Goal: Check status: Check status

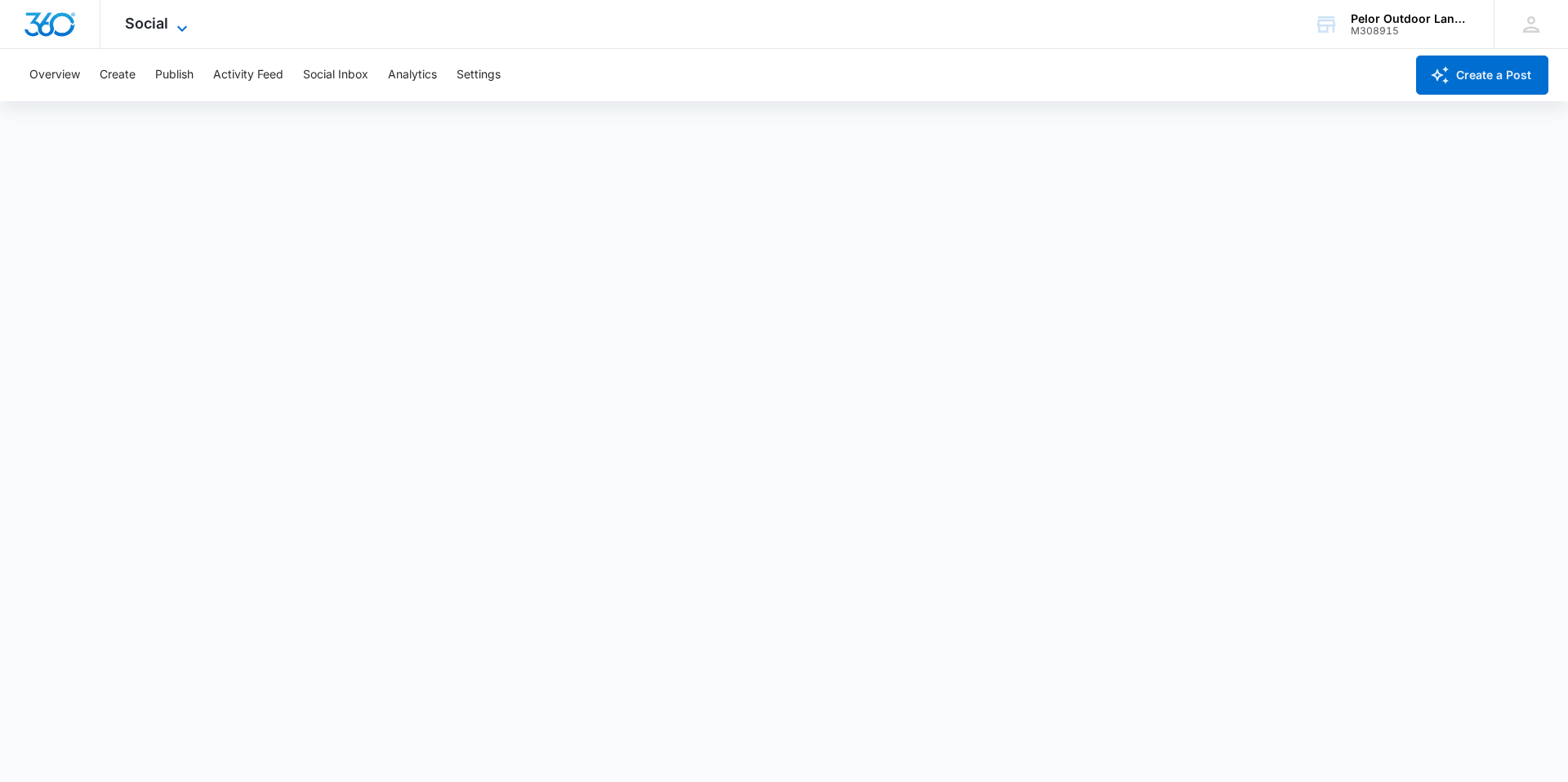
click at [138, 28] on span "Social" at bounding box center [146, 23] width 43 height 17
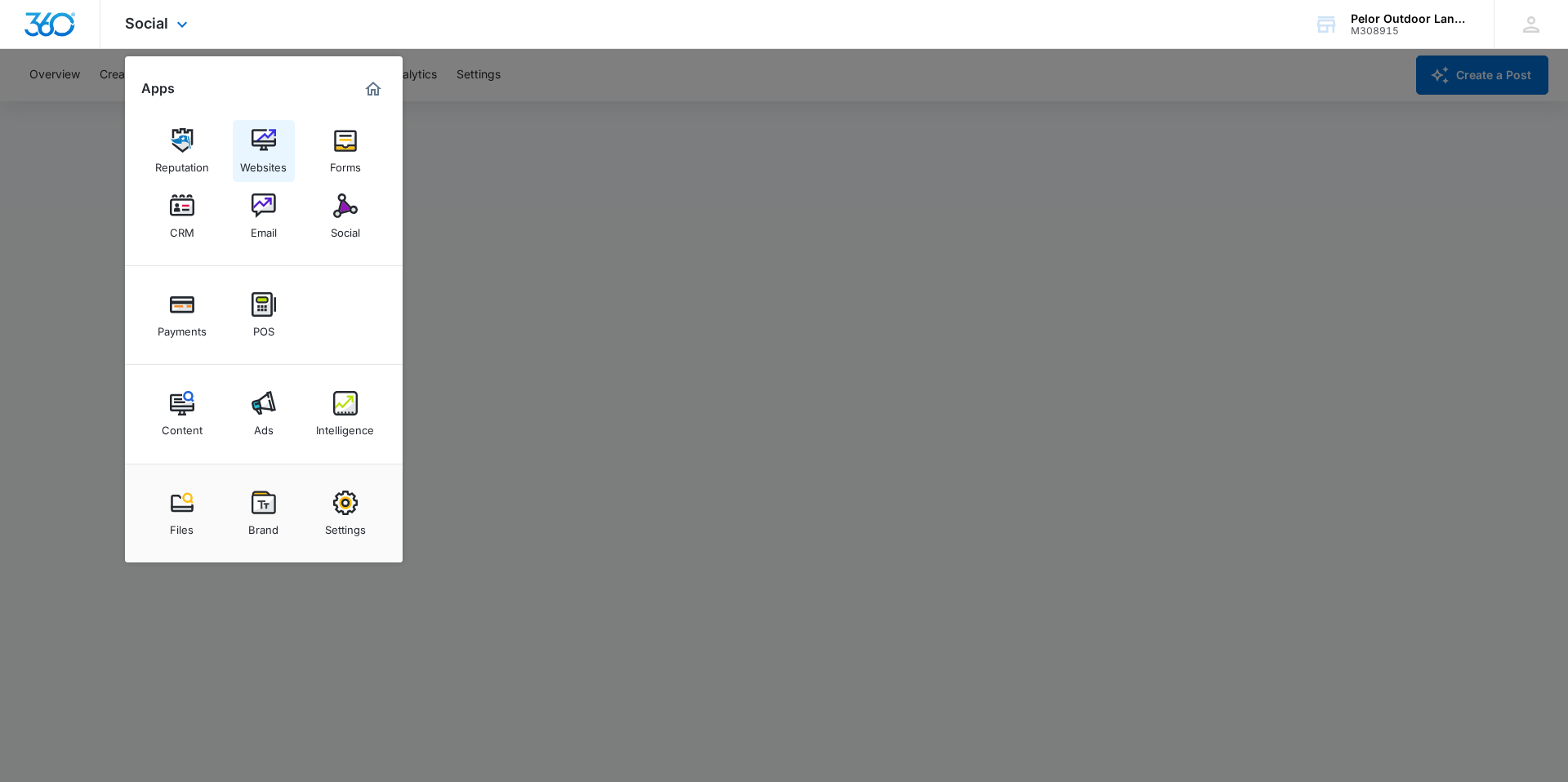
click at [270, 149] on img at bounding box center [263, 140] width 24 height 24
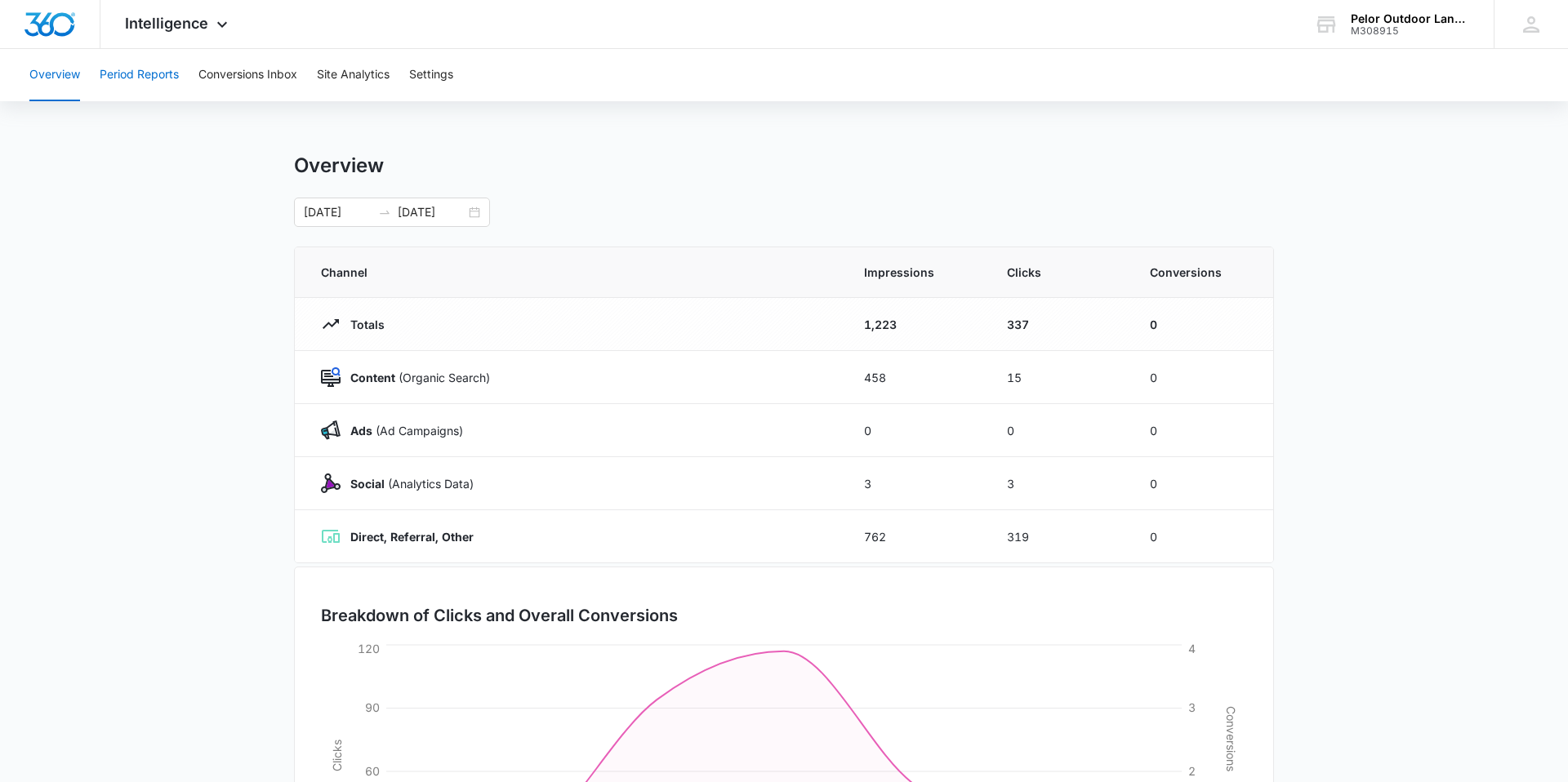
click at [154, 71] on button "Period Reports" at bounding box center [139, 75] width 79 height 53
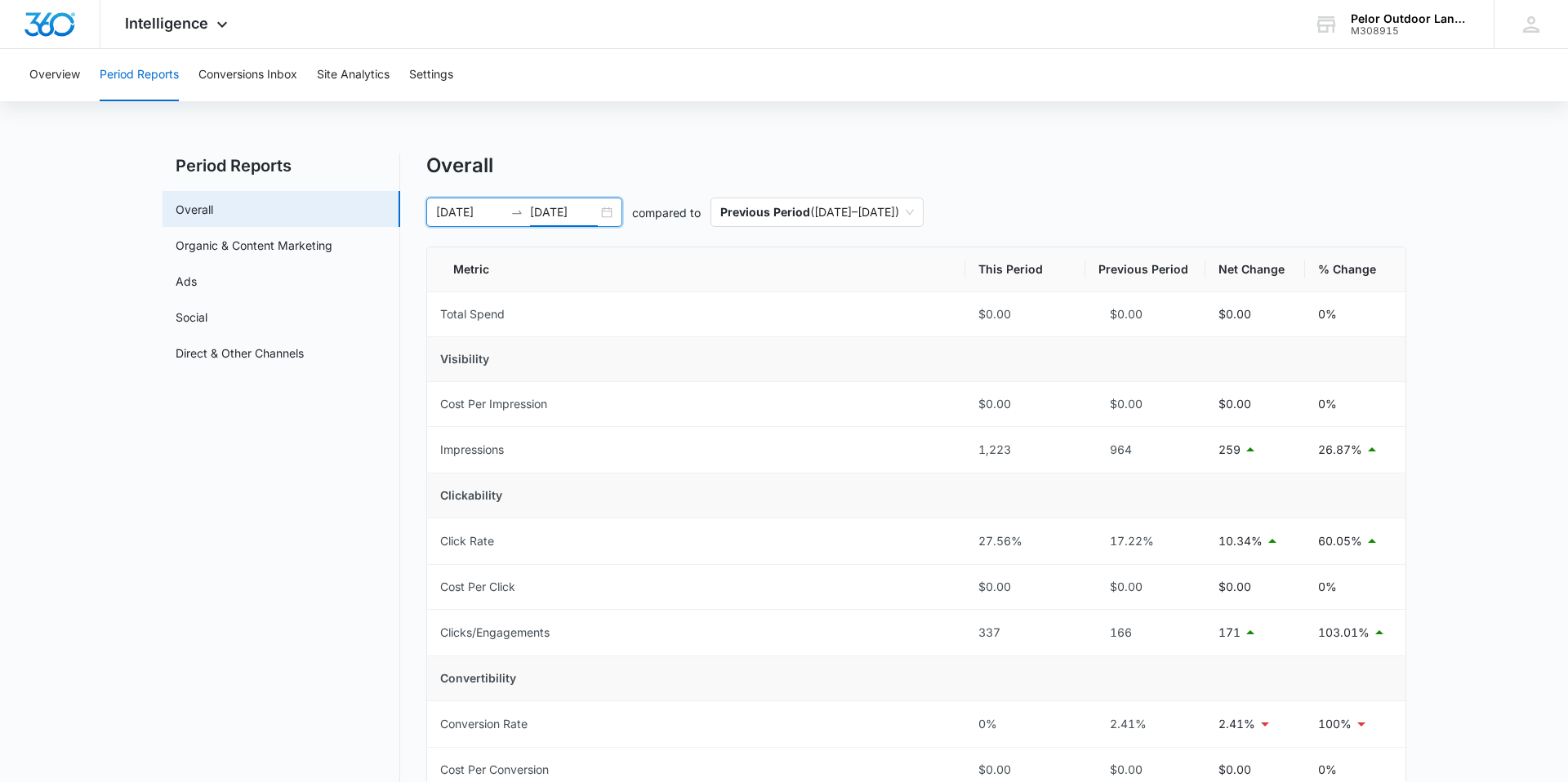
click at [572, 209] on input "[DATE]" at bounding box center [563, 212] width 68 height 18
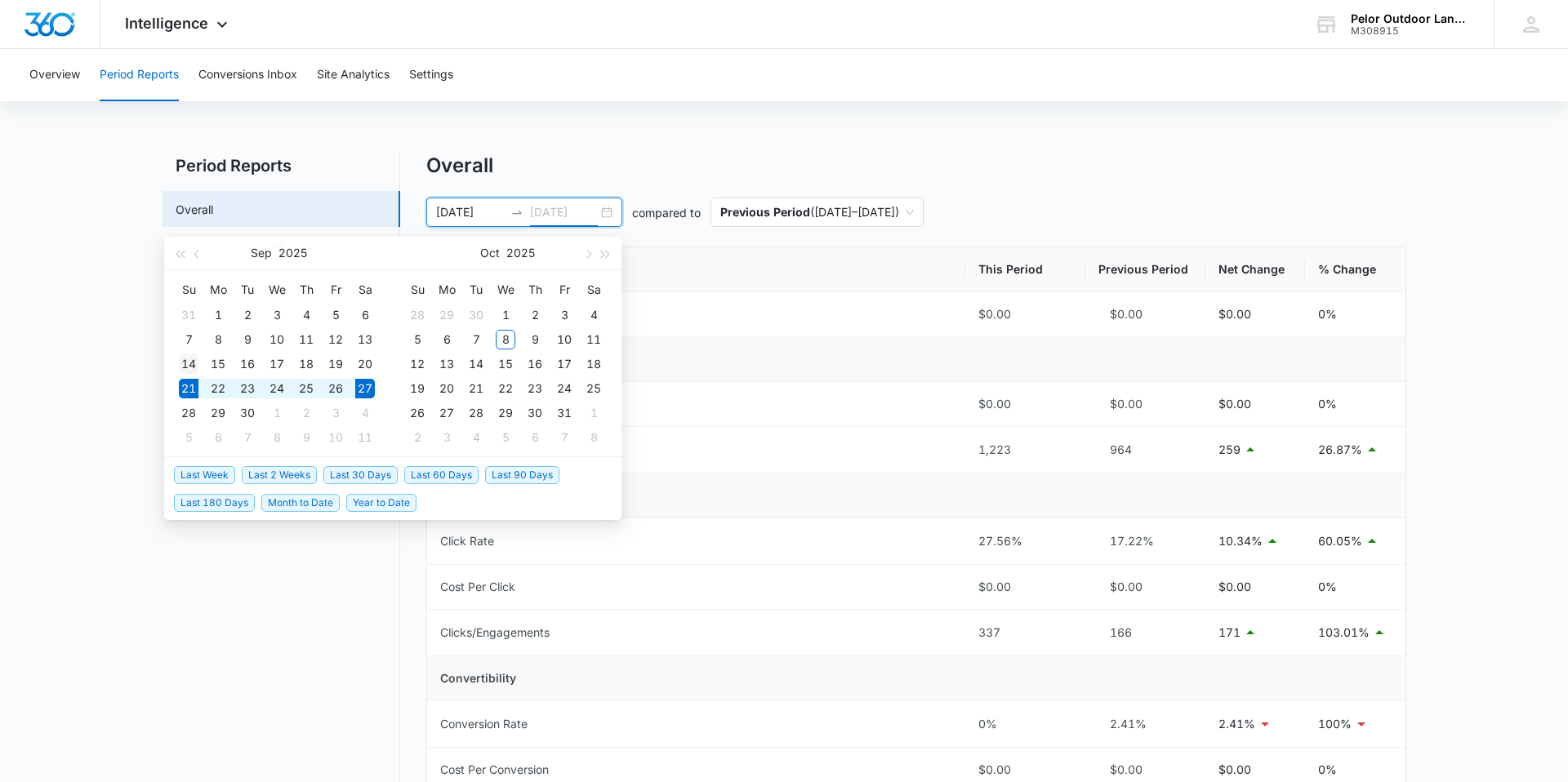
type input "[DATE]"
click at [192, 365] on div "14" at bounding box center [189, 364] width 20 height 20
click at [183, 411] on table "Su Mo Tu We Th Fr Sa 31 1 2 3 4 5 6 7 8 9 10 11 12 13 14 15 16 17 18 19 20 21 2…" at bounding box center [276, 363] width 206 height 173
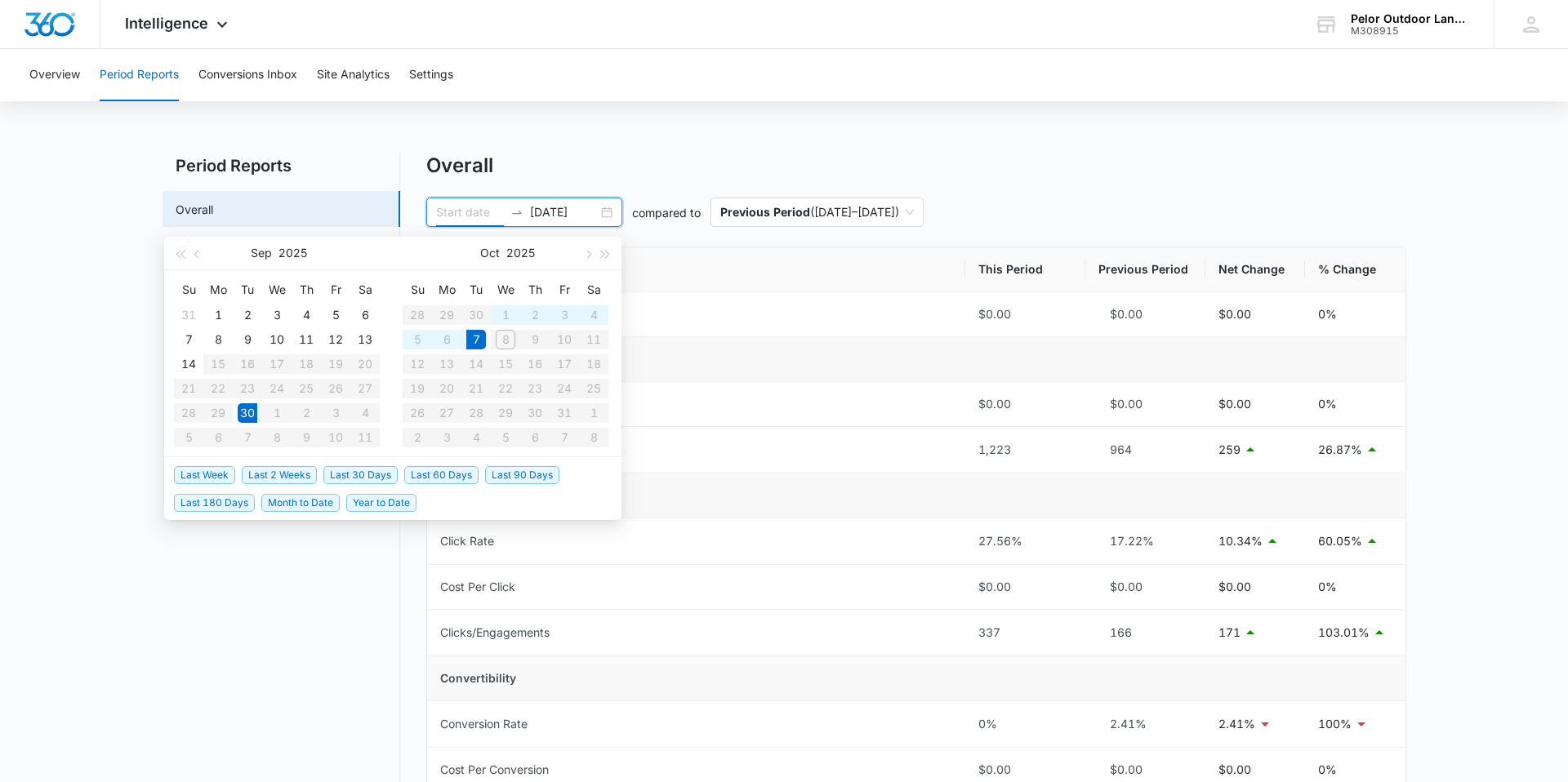
click at [218, 477] on span "Last Week" at bounding box center [204, 475] width 61 height 18
type input "09/30/2025"
type input "10/07/2025"
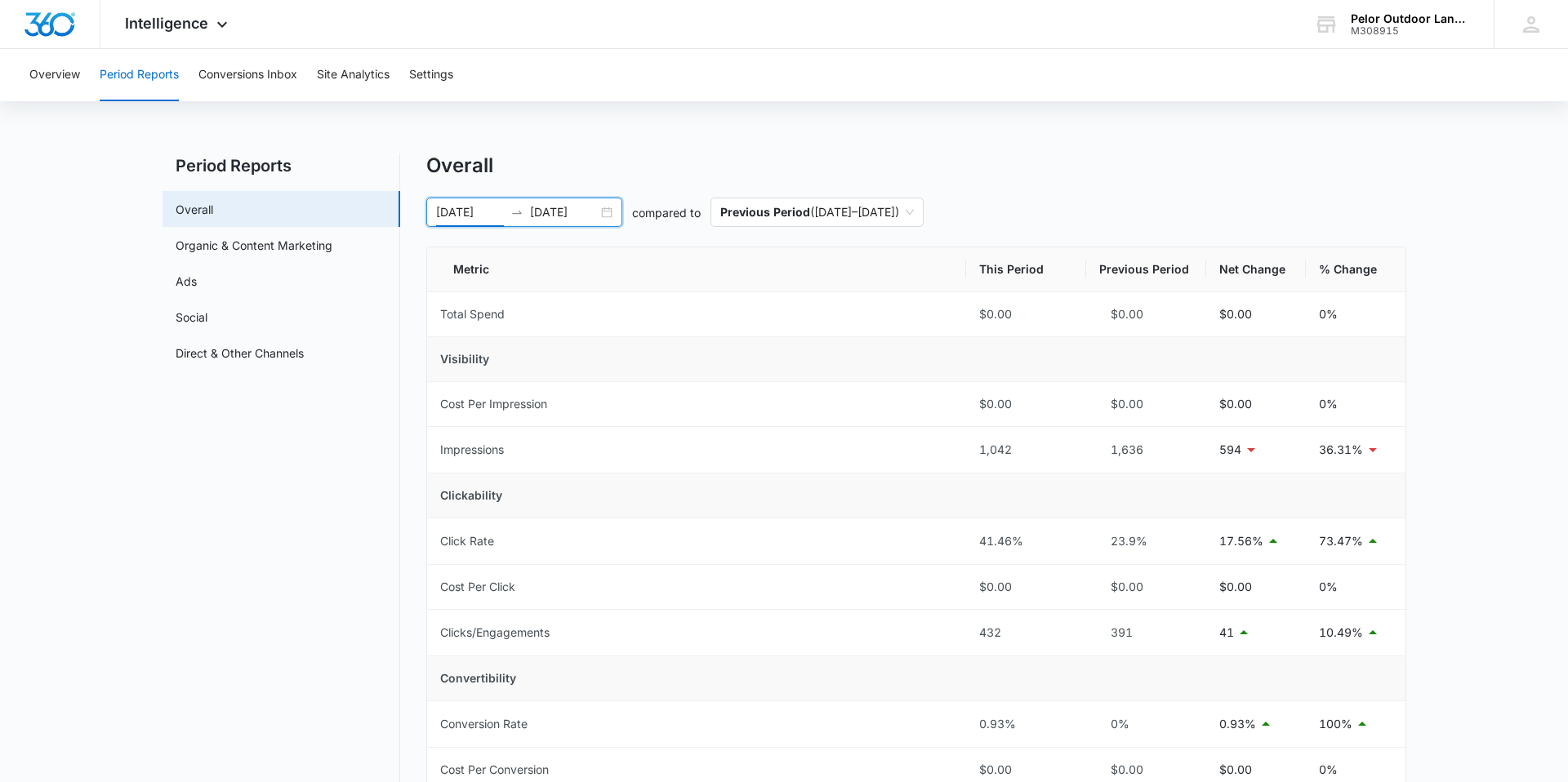
click at [475, 210] on input "09/30/2025" at bounding box center [469, 212] width 68 height 18
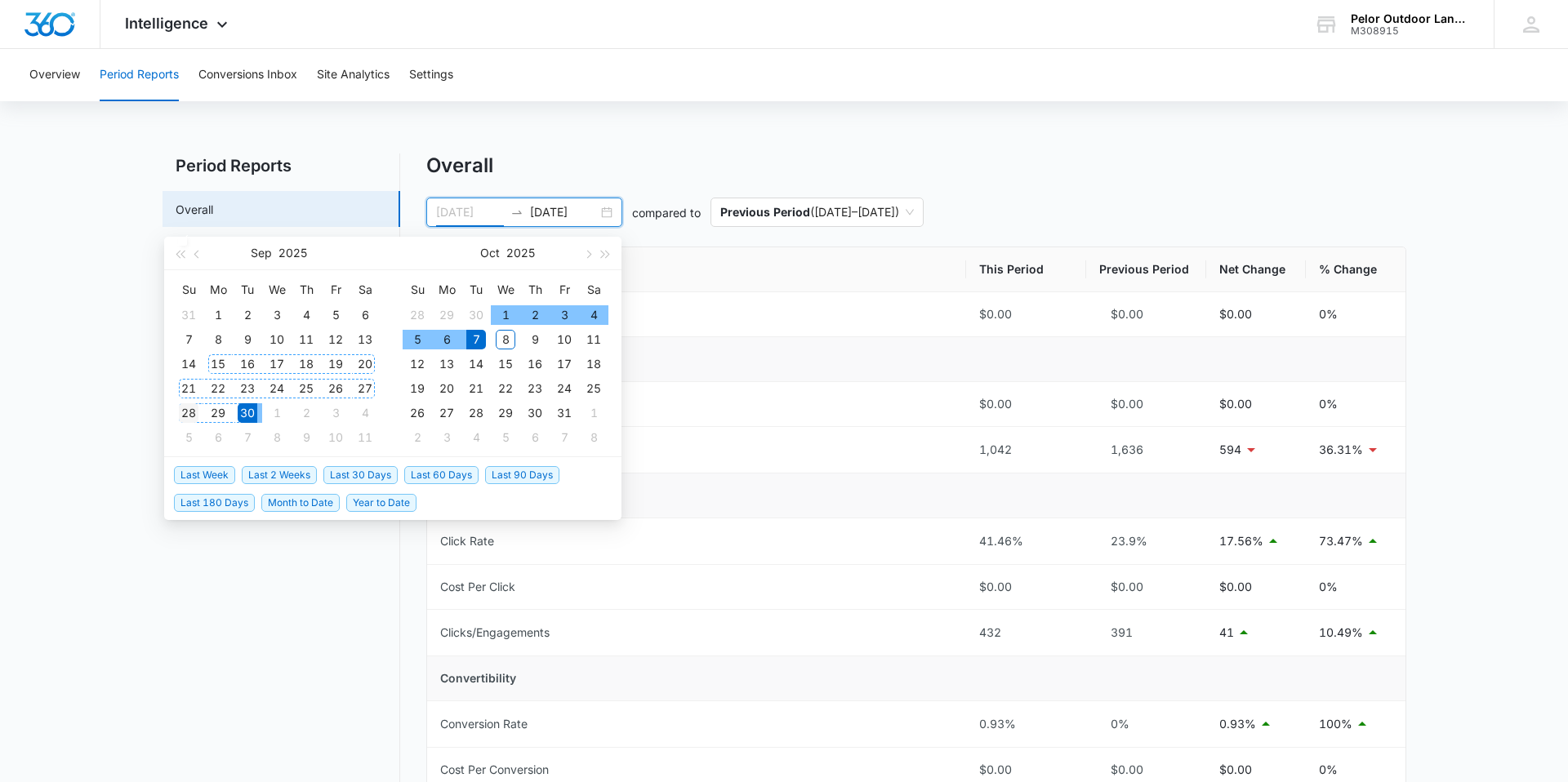
type input "09/28/2025"
click at [183, 418] on div "28" at bounding box center [189, 413] width 20 height 20
type input "10/04/2025"
click at [362, 414] on div "4" at bounding box center [364, 413] width 20 height 20
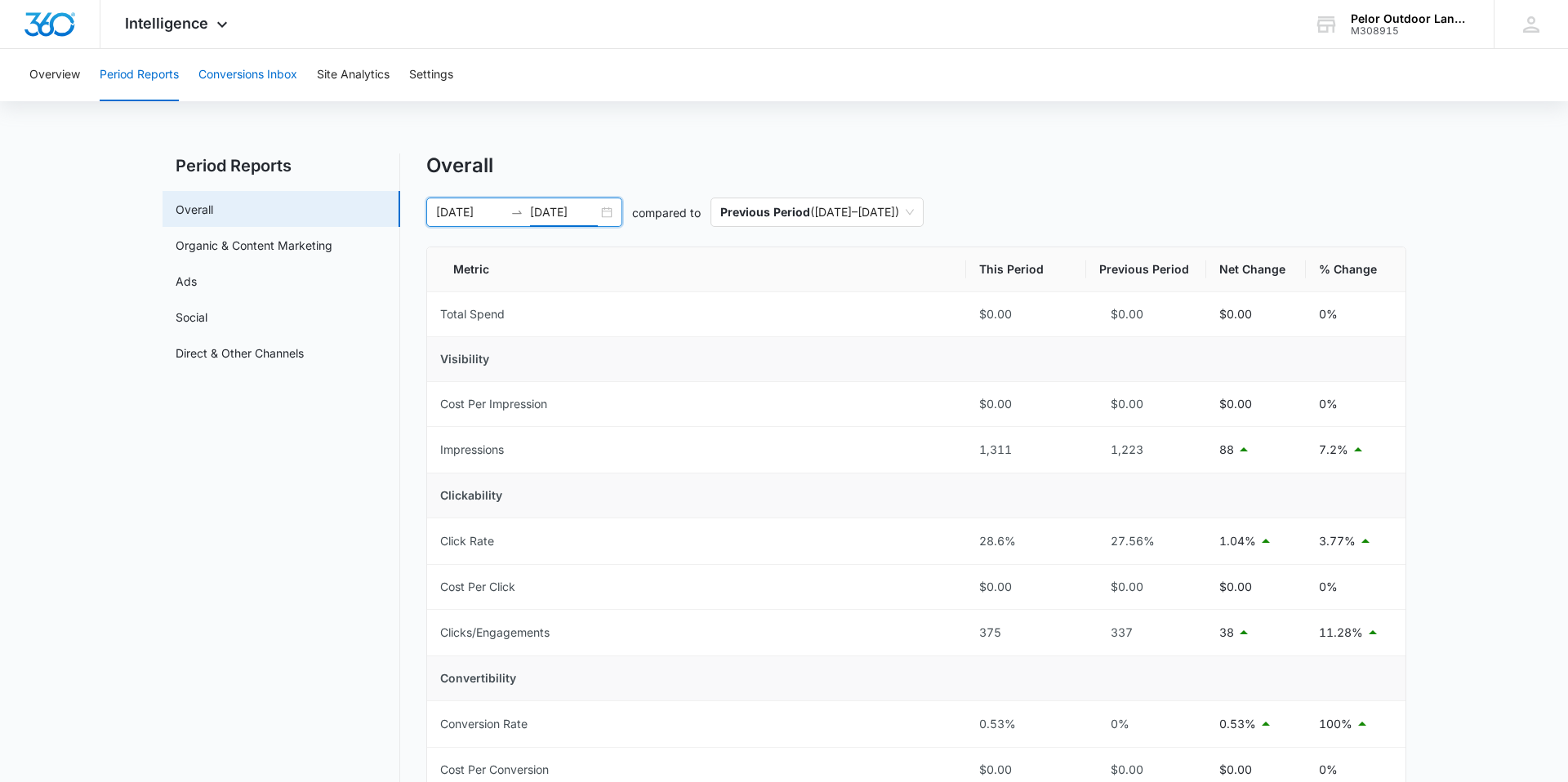
click at [257, 75] on button "Conversions Inbox" at bounding box center [247, 75] width 99 height 53
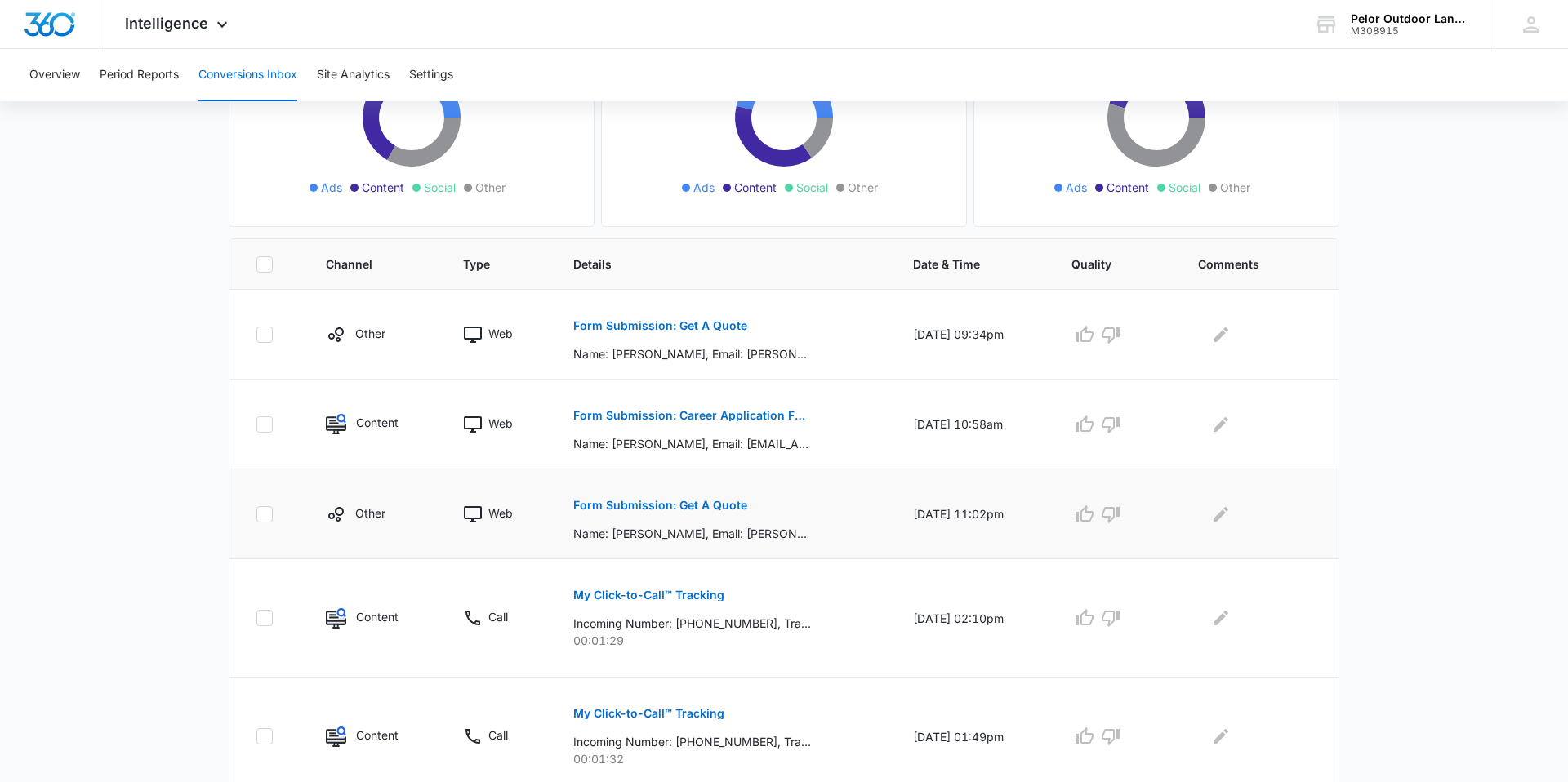
scroll to position [223, 0]
click at [678, 328] on p "Form Submission: Get A Quote" at bounding box center [660, 327] width 174 height 11
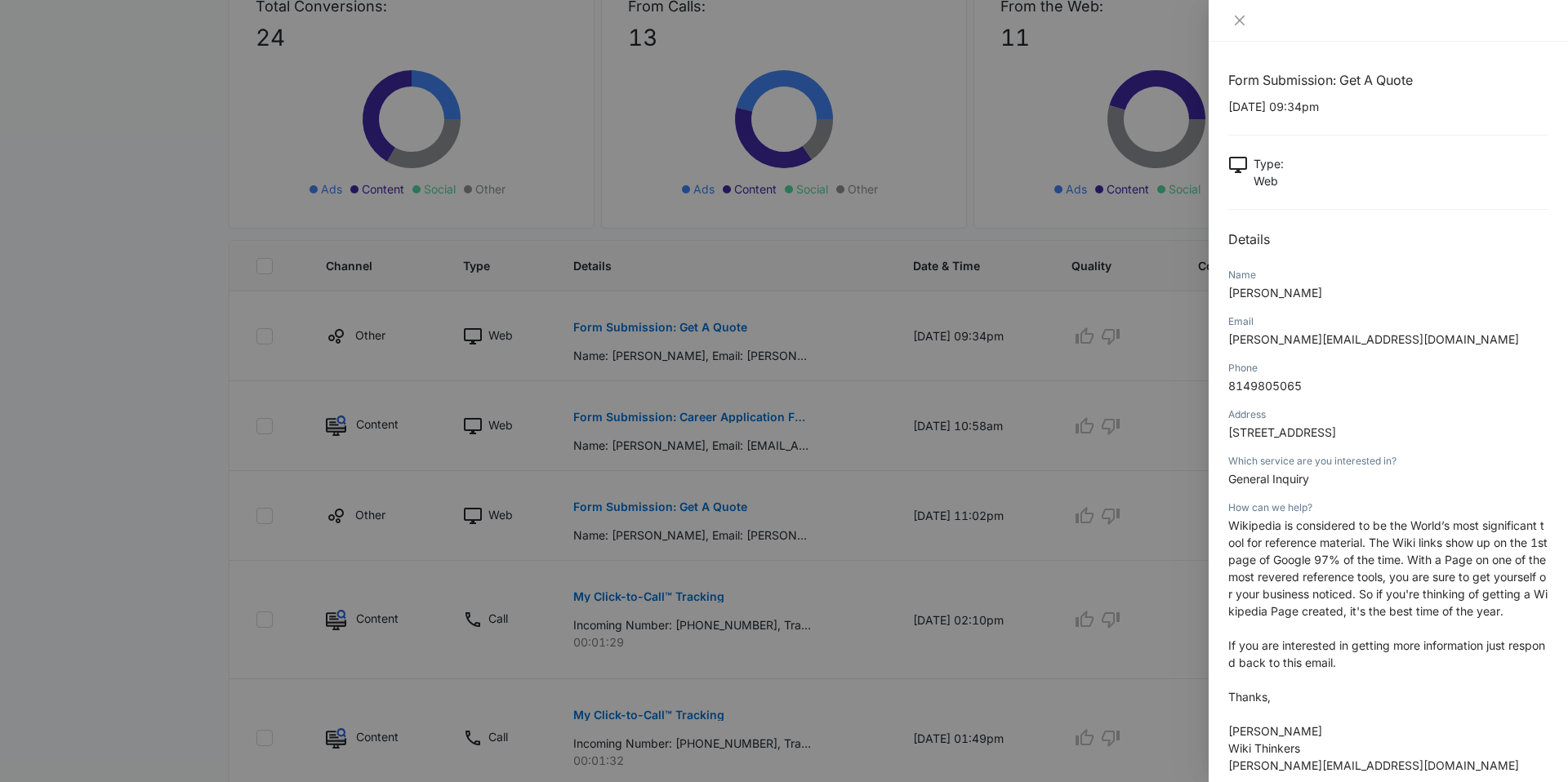
click at [815, 363] on div at bounding box center [784, 391] width 1568 height 782
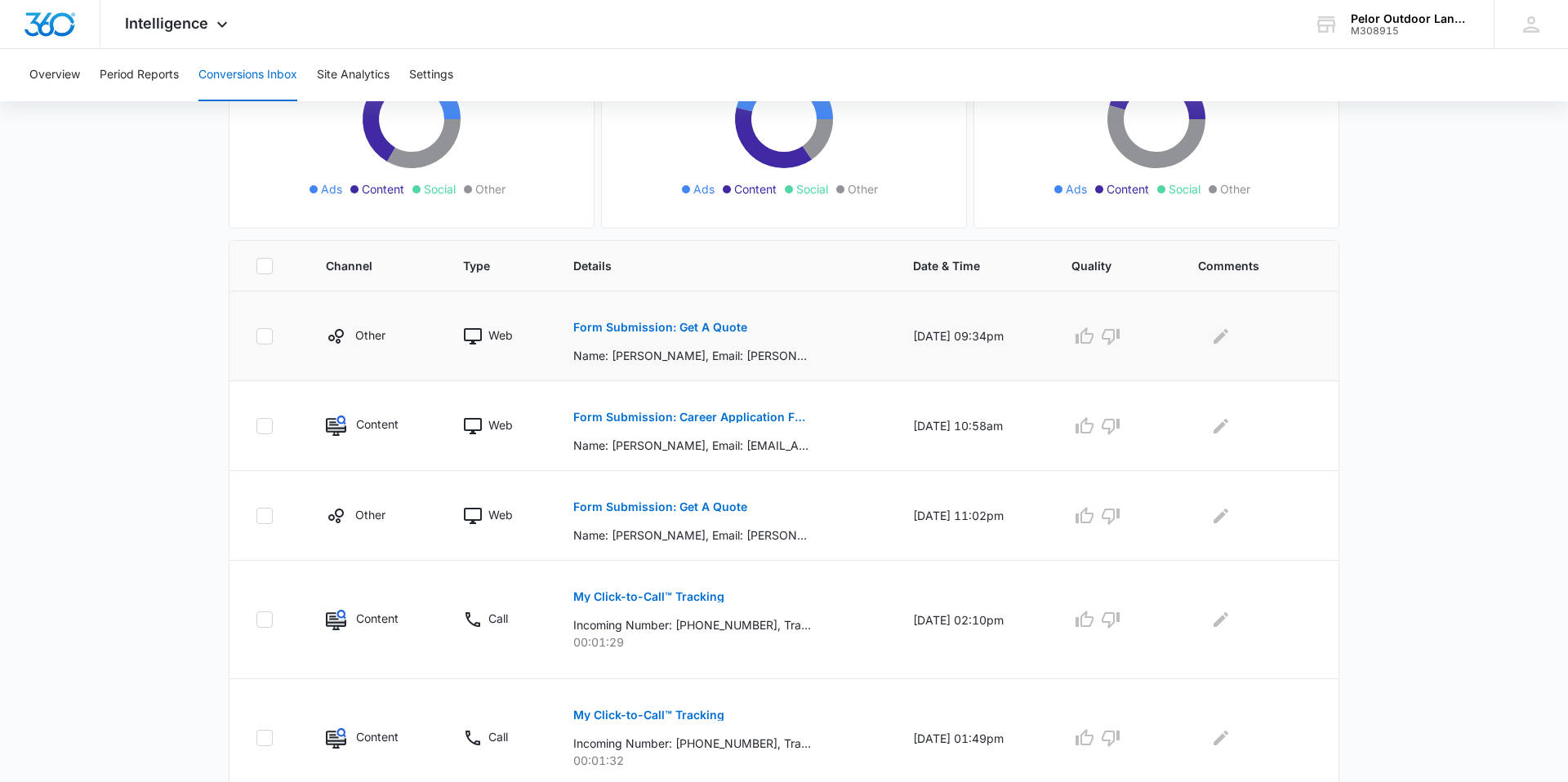
click at [697, 335] on button "Form Submission: Get A Quote" at bounding box center [660, 327] width 174 height 40
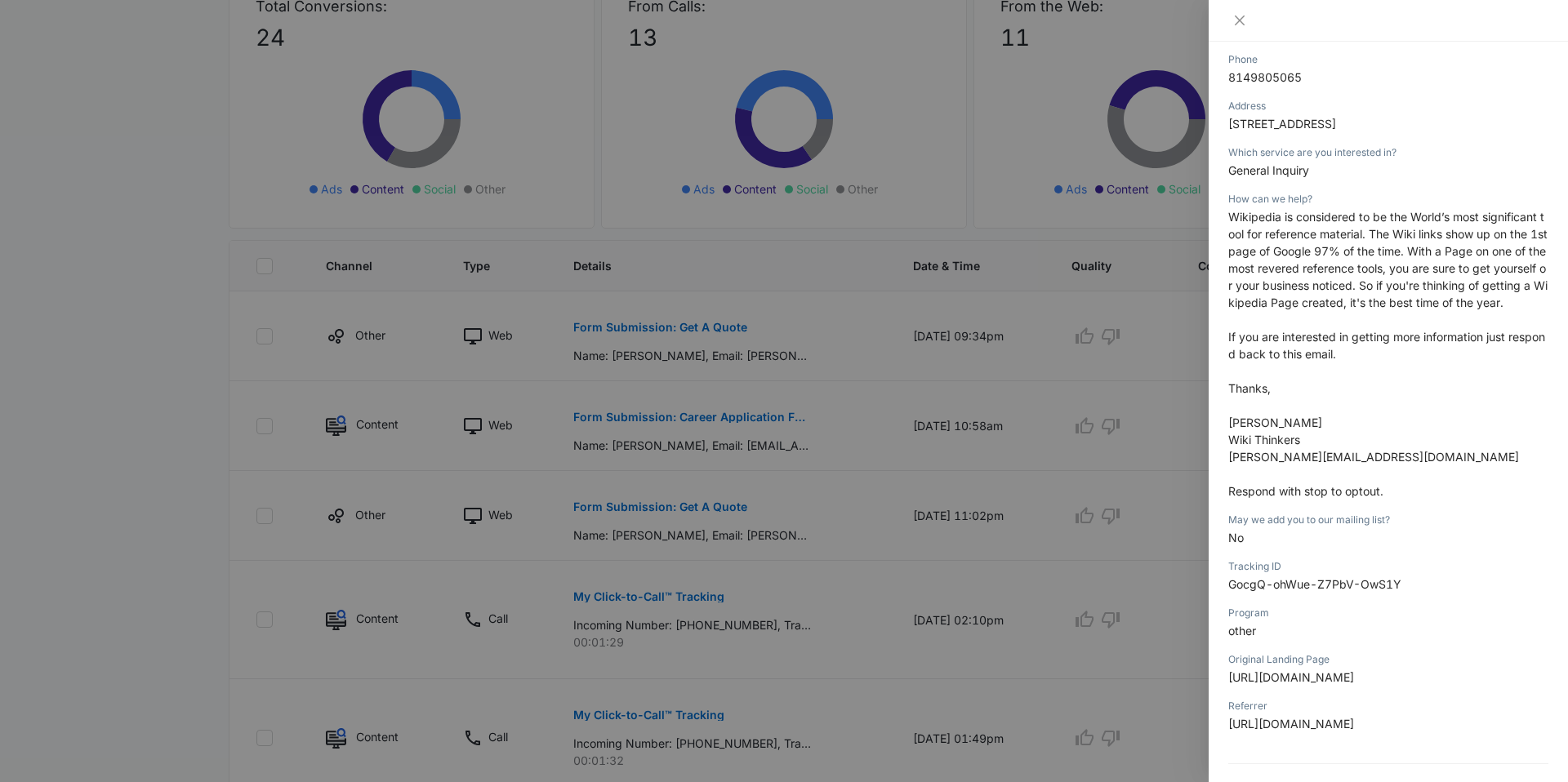
scroll to position [378, 0]
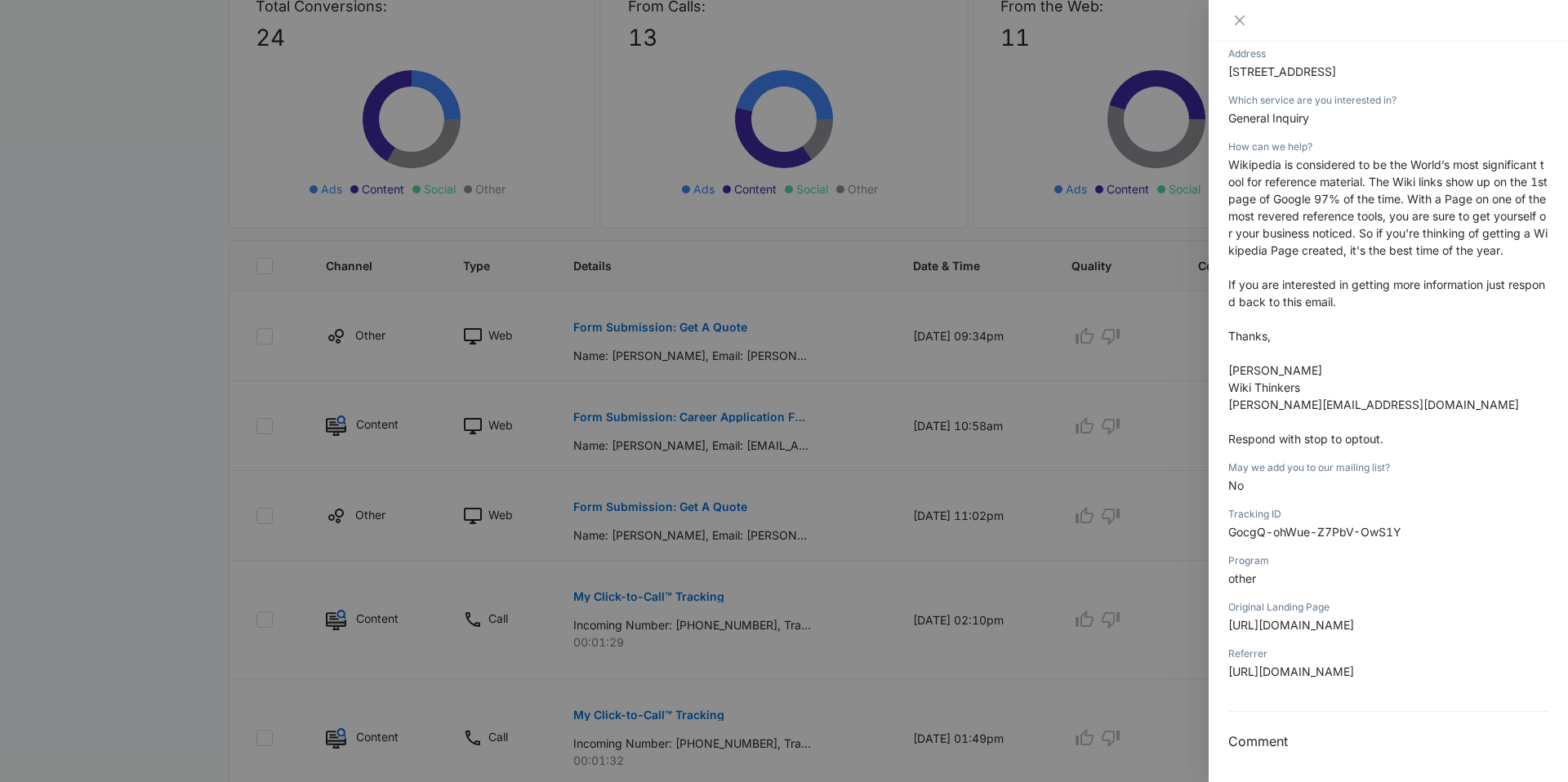
click at [752, 344] on div at bounding box center [784, 391] width 1568 height 782
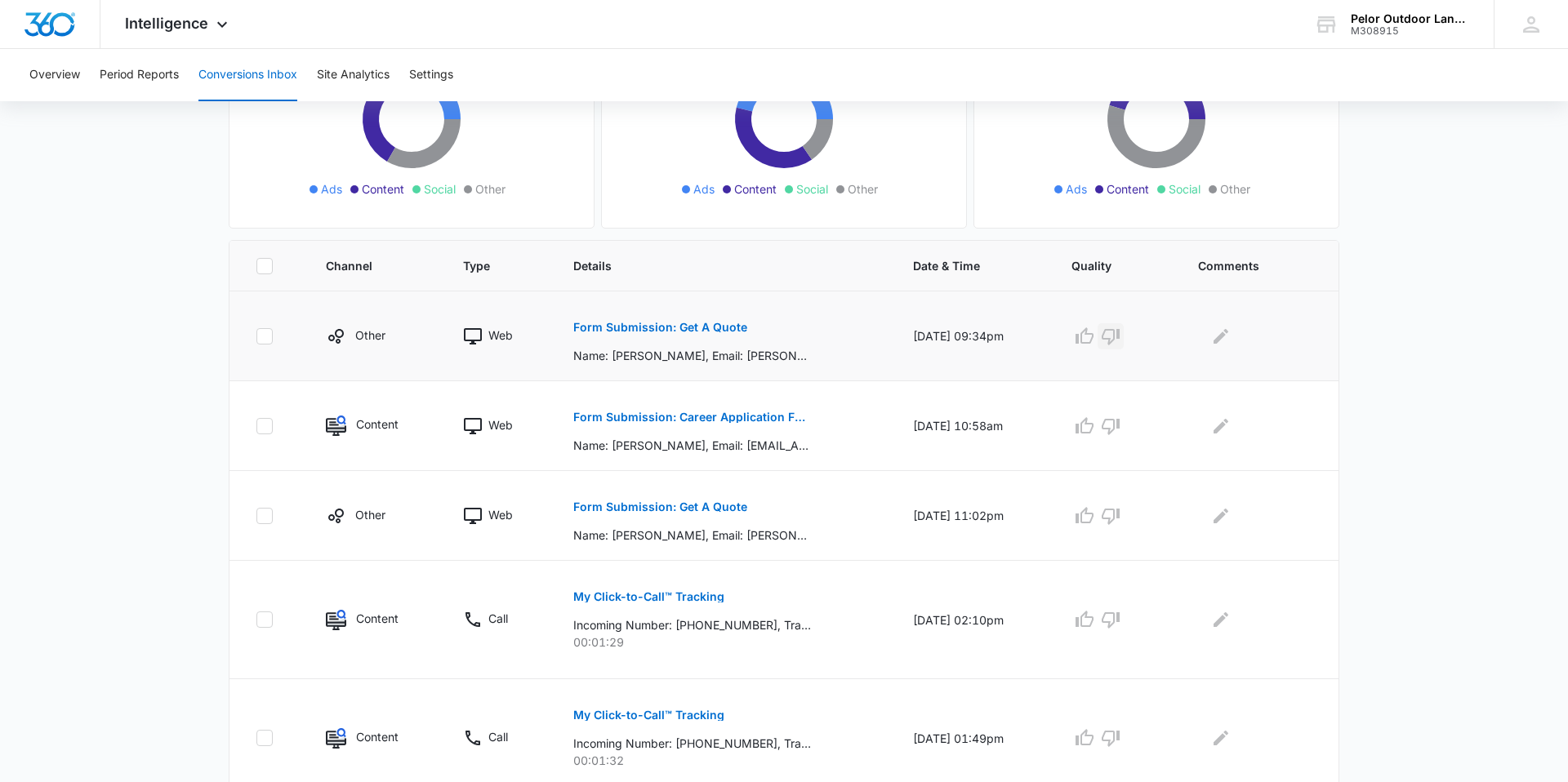
click at [1119, 341] on icon "button" at bounding box center [1110, 337] width 18 height 16
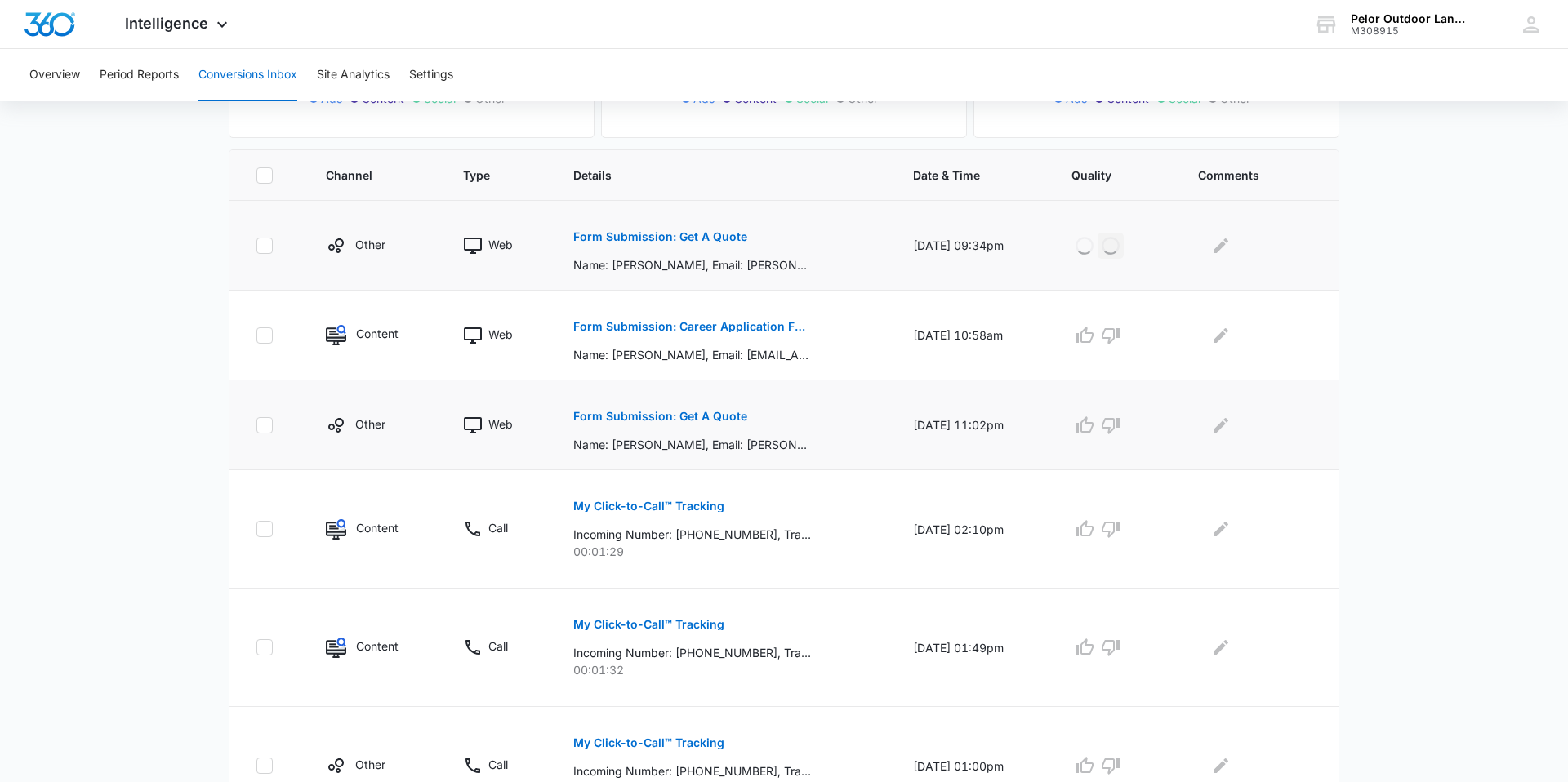
scroll to position [314, 0]
click at [1103, 438] on td at bounding box center [1114, 425] width 126 height 90
click at [1094, 431] on icon "button" at bounding box center [1084, 424] width 18 height 16
click at [690, 505] on p "My Click-to-Call™ Tracking" at bounding box center [648, 505] width 151 height 11
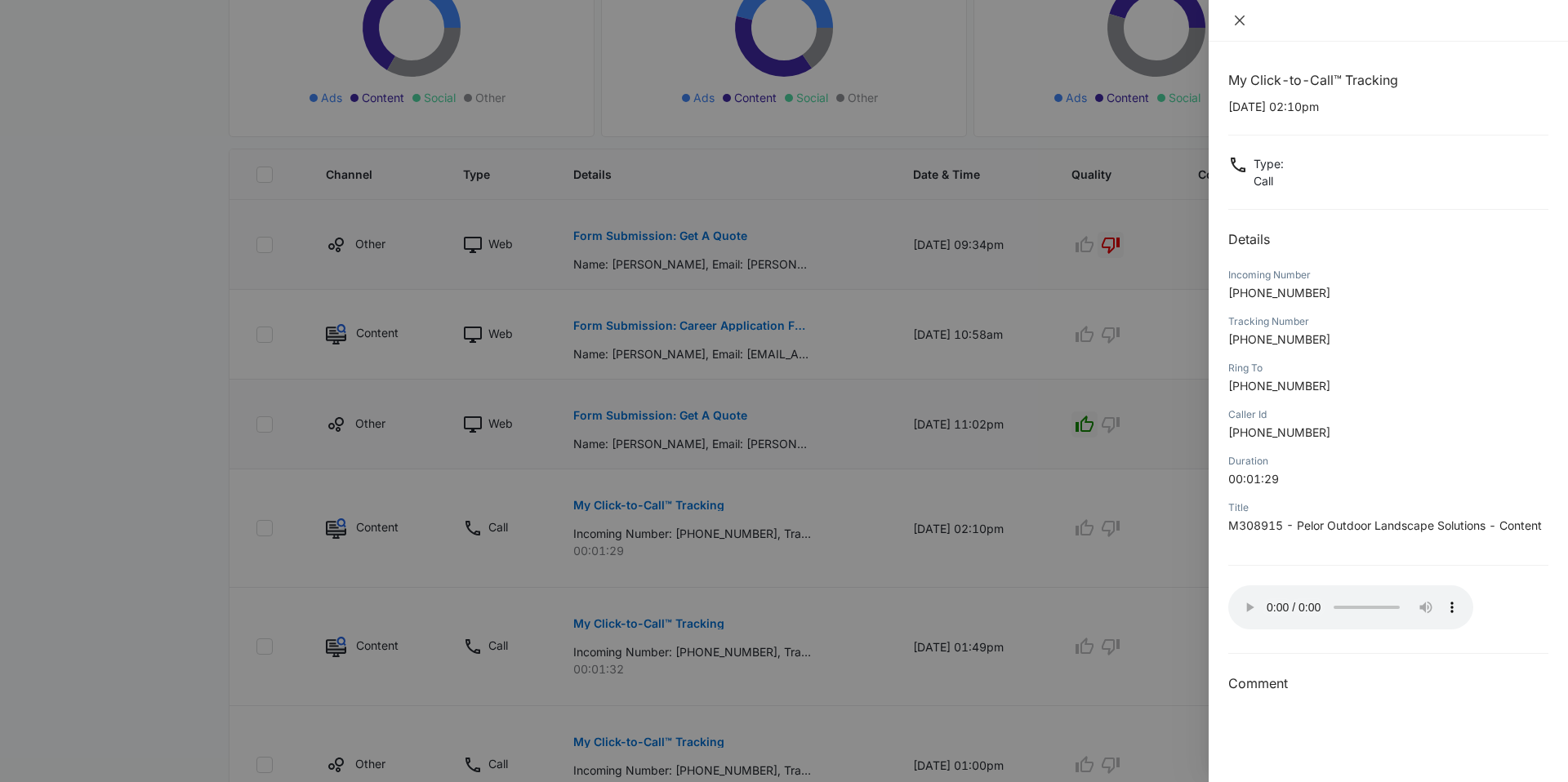
click at [1236, 24] on icon "close" at bounding box center [1239, 20] width 13 height 13
